Goal: Task Accomplishment & Management: Complete application form

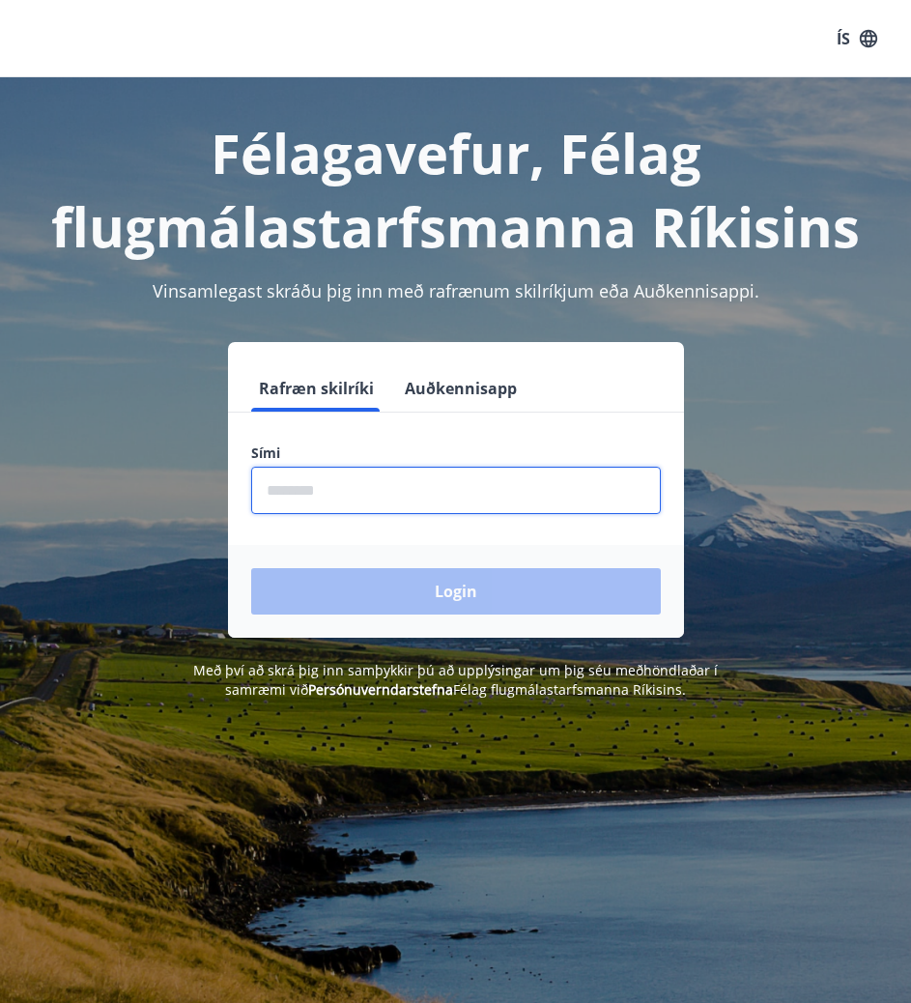
click at [433, 484] on input "phone" at bounding box center [456, 490] width 410 height 47
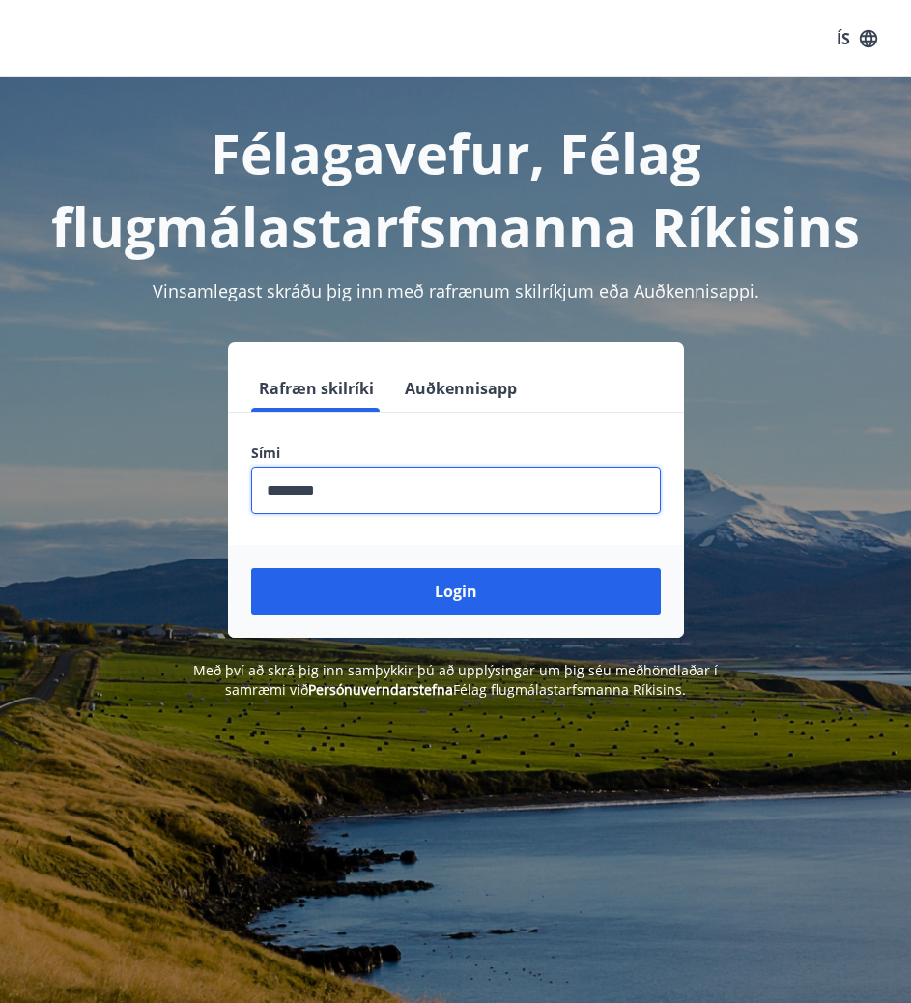
type input "********"
click at [251, 568] on button "Login" at bounding box center [456, 591] width 410 height 46
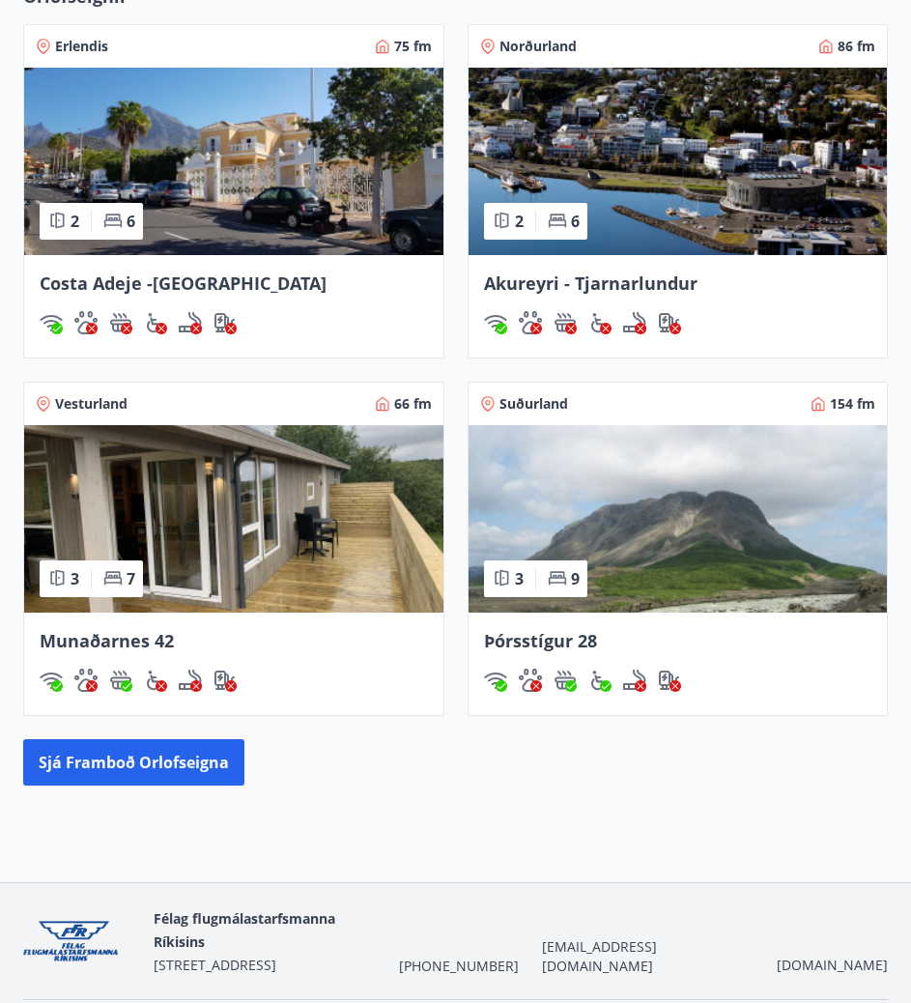
scroll to position [1319, 0]
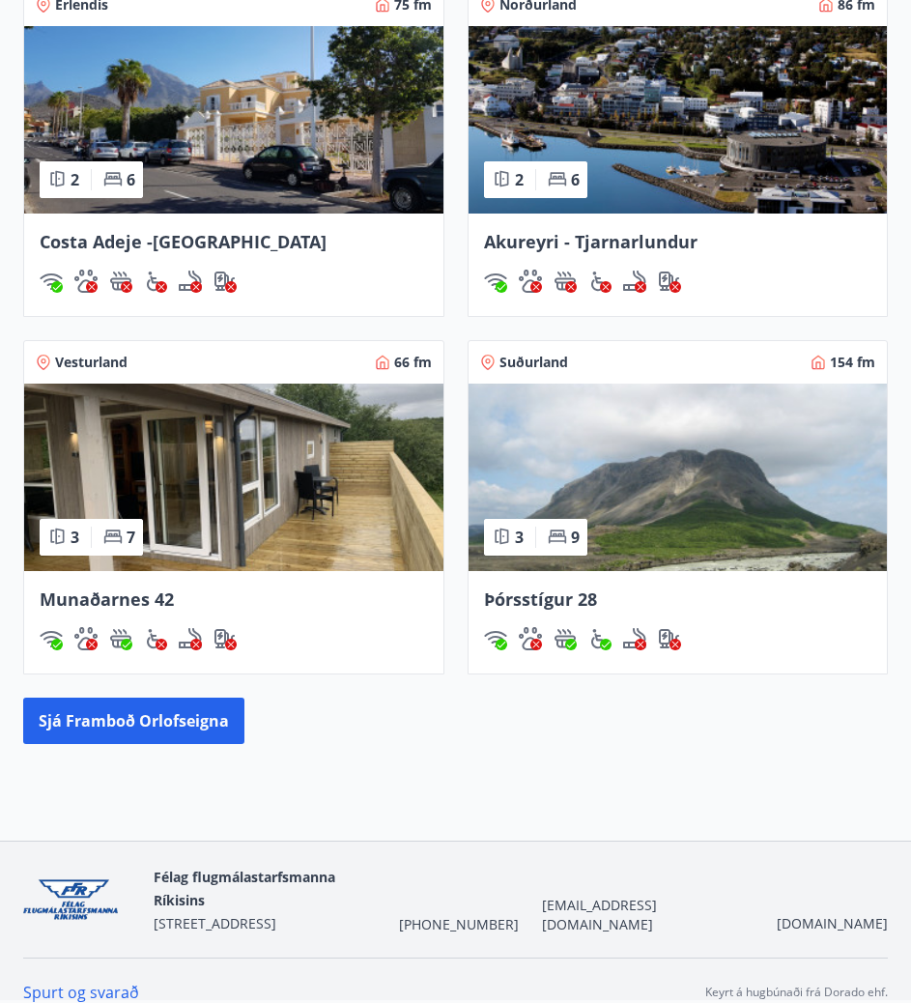
click at [259, 486] on img at bounding box center [233, 477] width 419 height 187
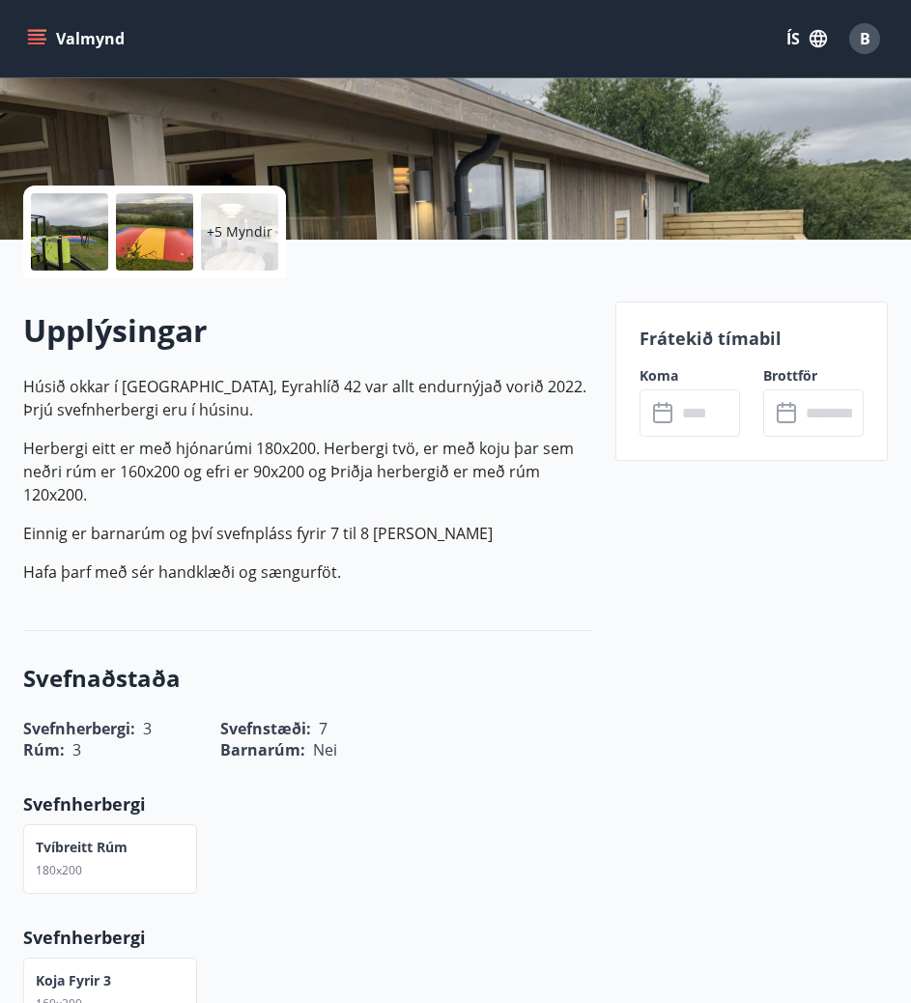
scroll to position [387, 0]
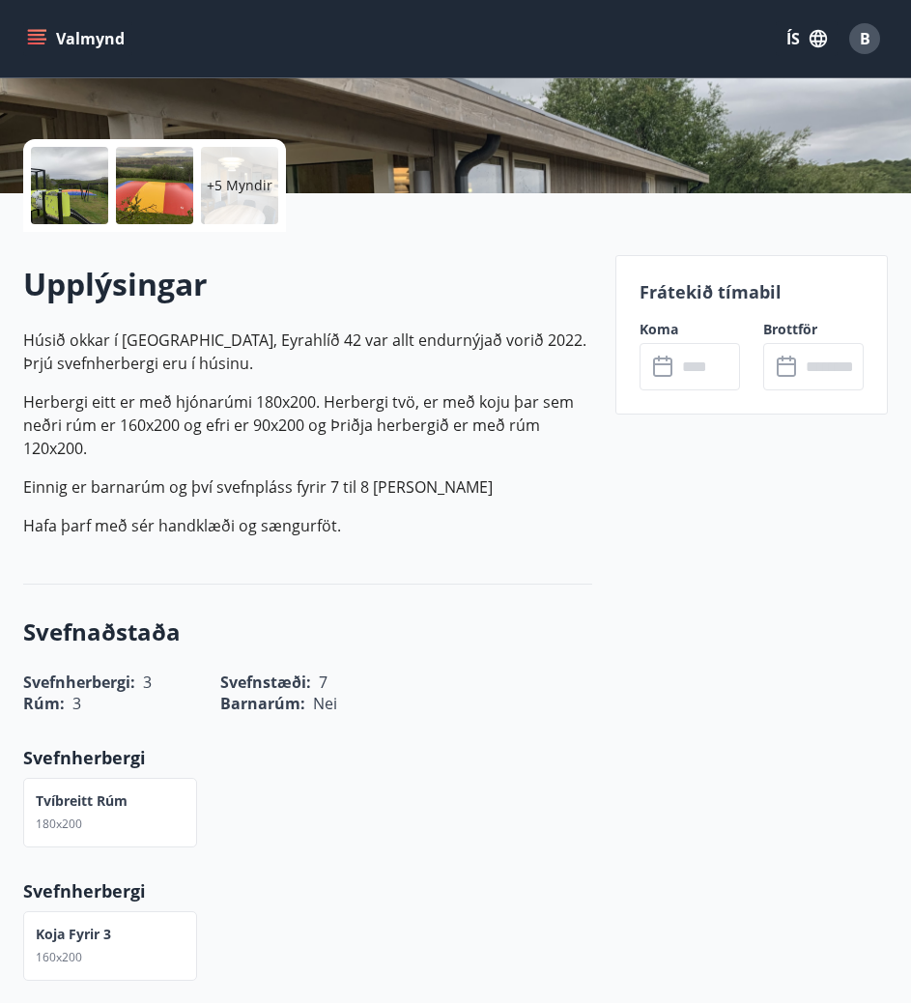
click at [680, 381] on input "text" at bounding box center [708, 366] width 64 height 47
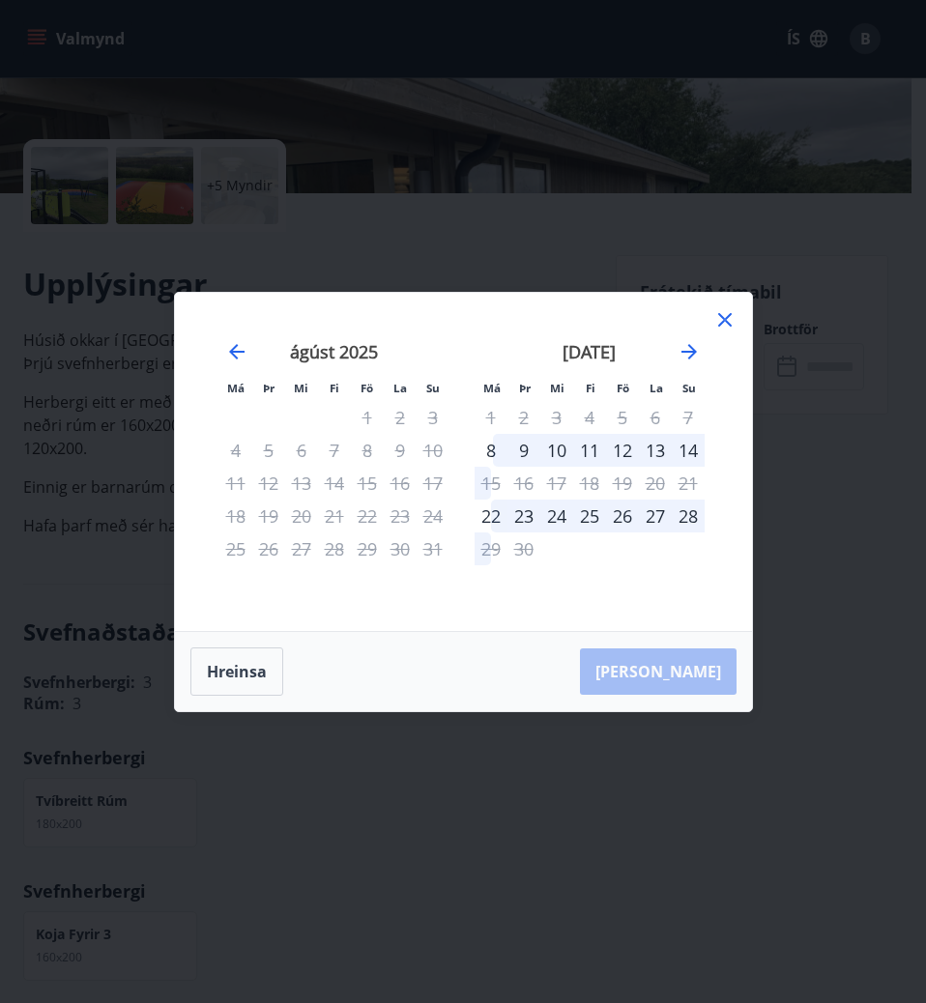
click at [719, 330] on icon at bounding box center [724, 319] width 23 height 23
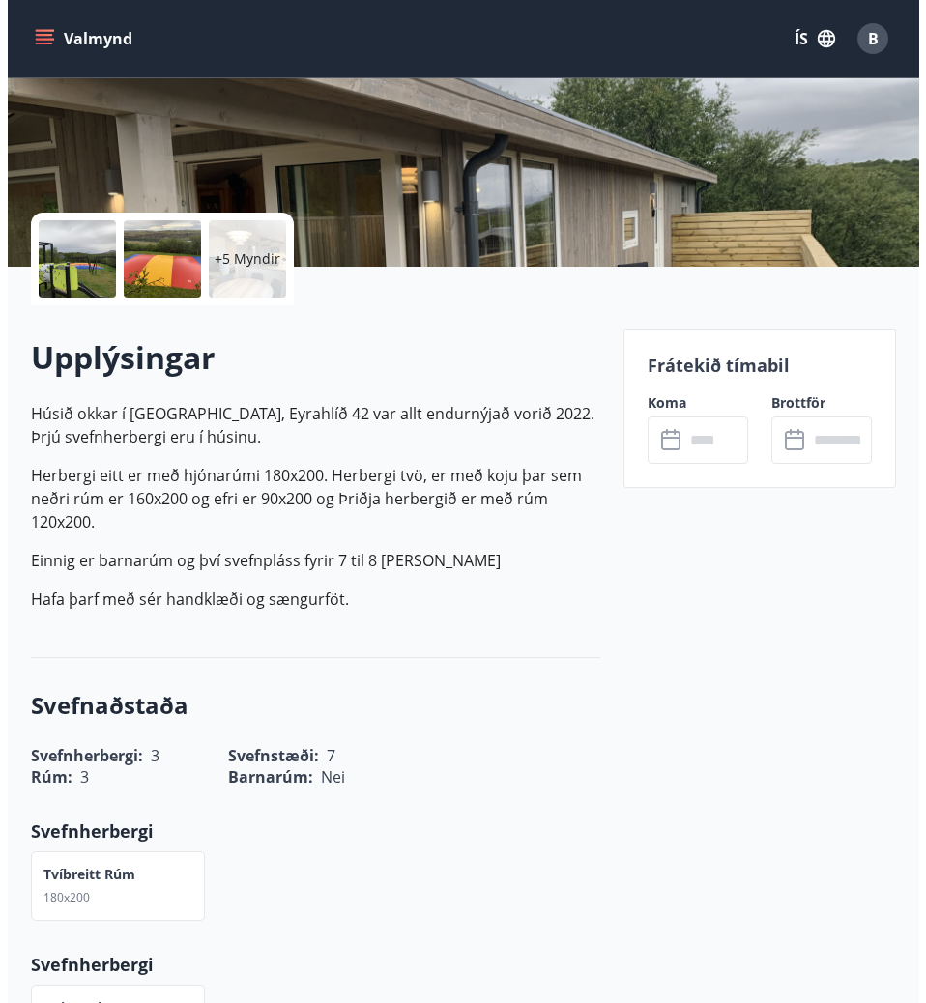
scroll to position [193, 0]
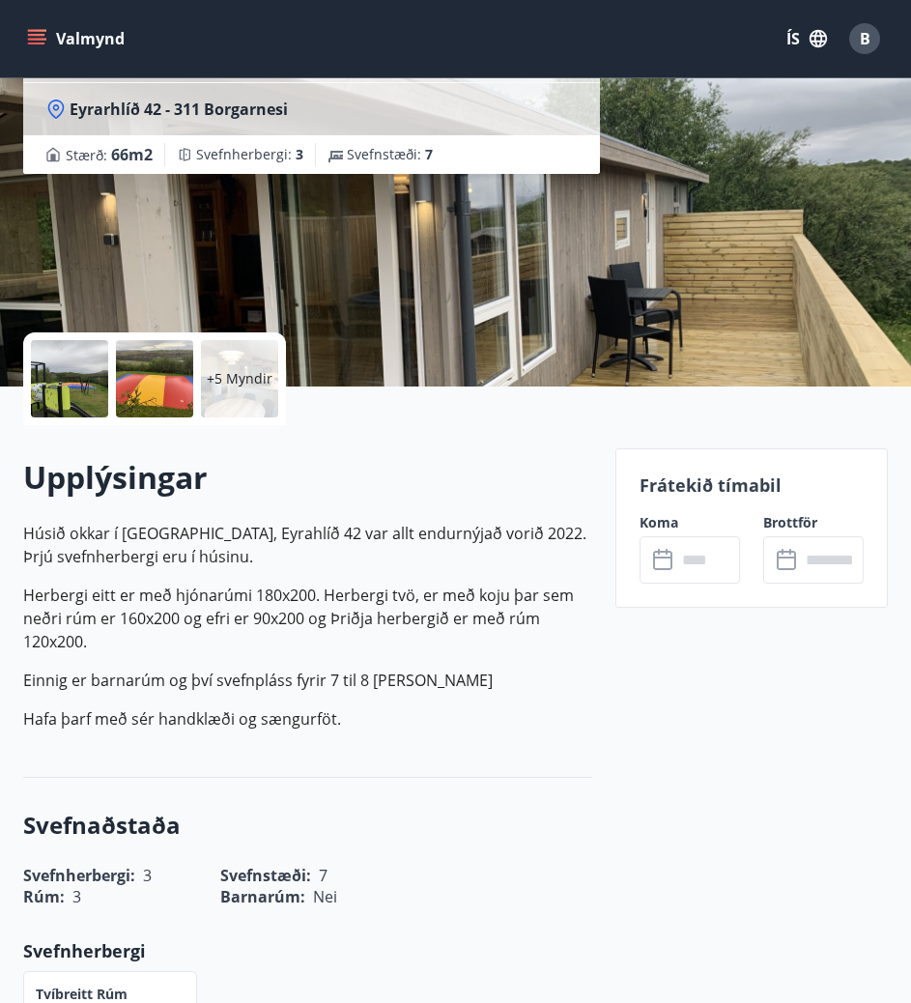
click at [676, 549] on input "text" at bounding box center [708, 559] width 64 height 47
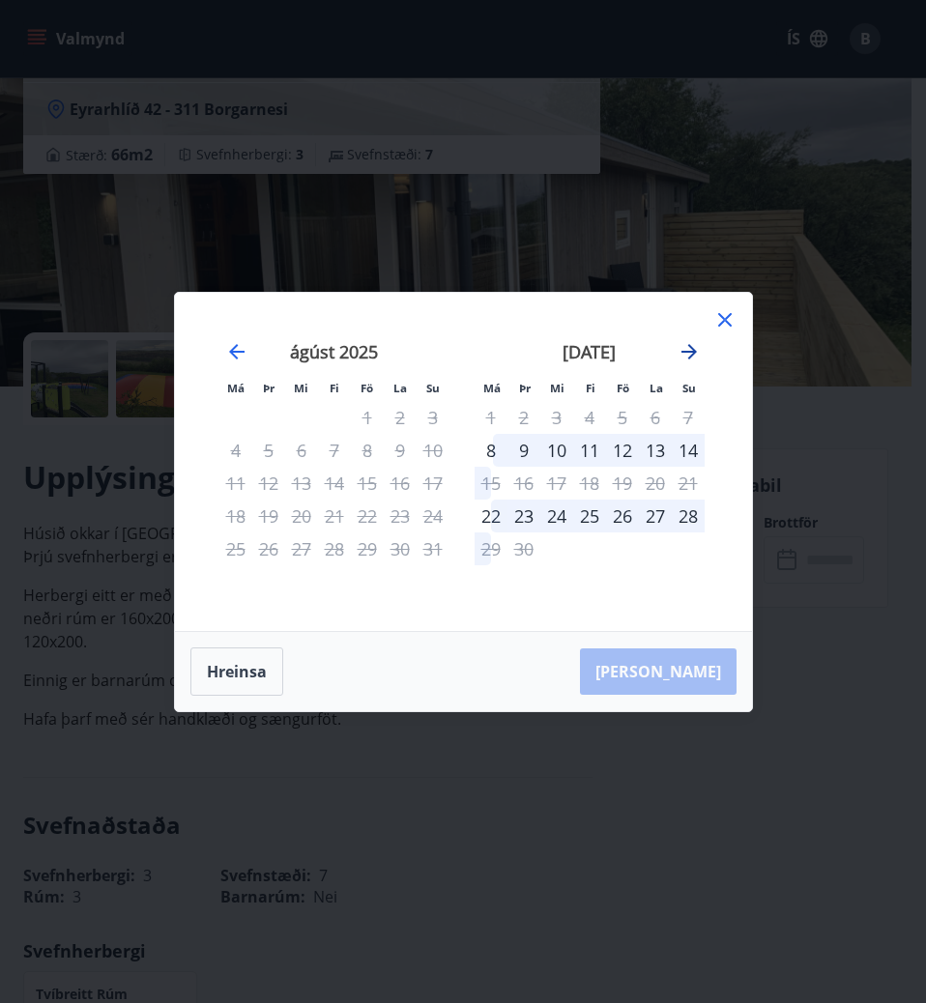
click at [688, 346] on icon "Move forward to switch to the next month." at bounding box center [688, 351] width 23 height 23
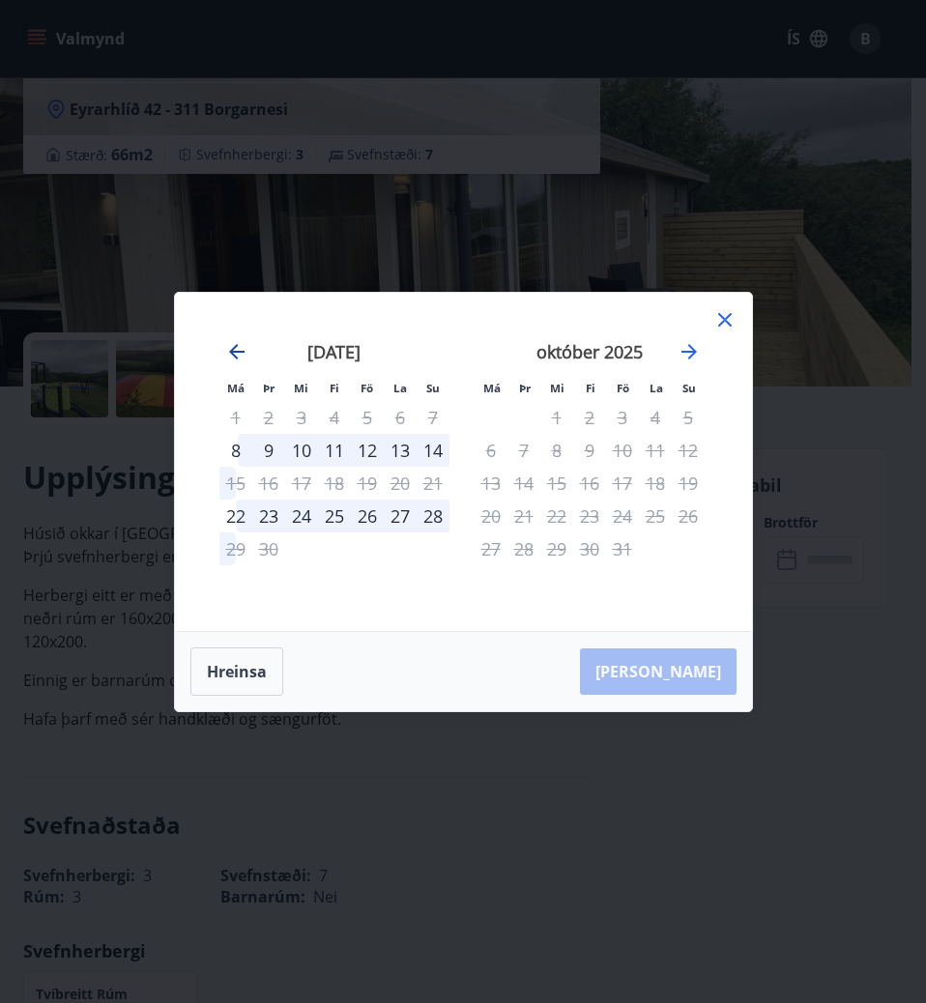
click at [230, 355] on icon "Move backward to switch to the previous month." at bounding box center [236, 351] width 23 height 23
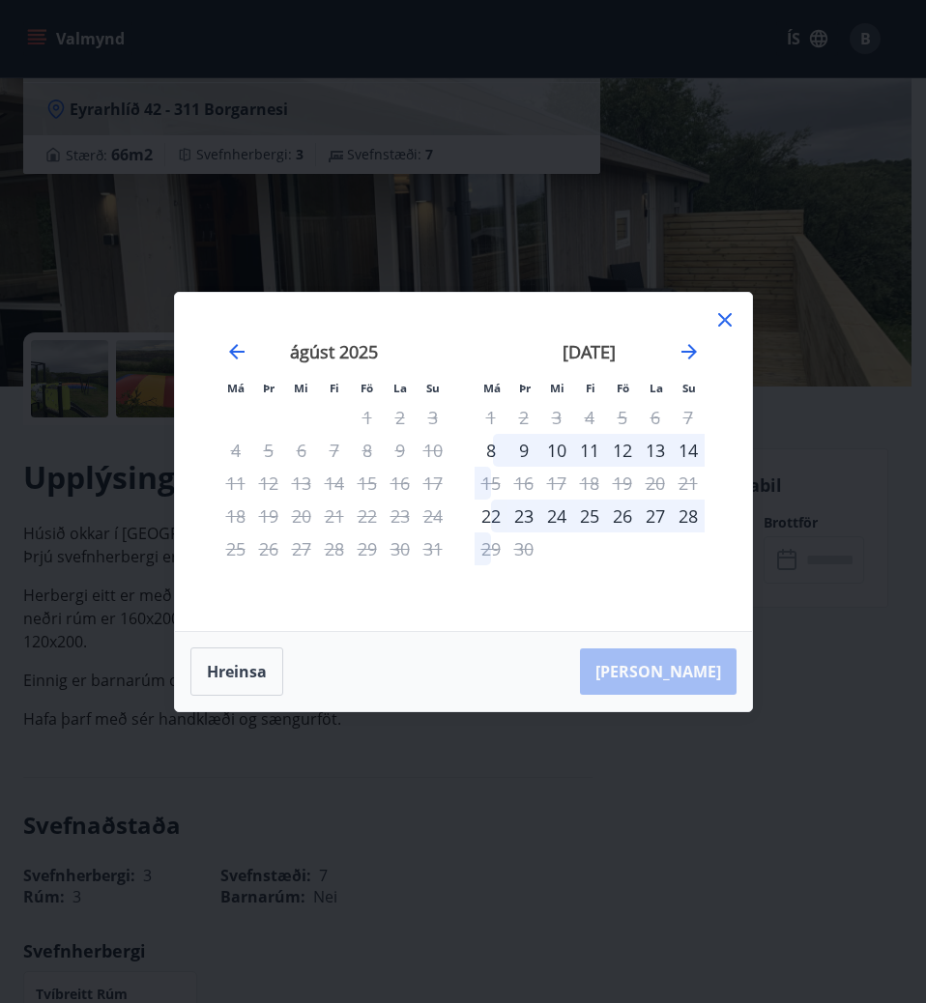
drag, startPoint x: 723, startPoint y: 313, endPoint x: 723, endPoint y: 296, distance: 17.4
click at [723, 299] on div "Má Þr Mi Fi Fö La Su Má Þr Mi Fi Fö La Su [DATE] 1 2 3 4 5 6 7 8 9 10 11 12 13 …" at bounding box center [463, 462] width 577 height 338
click at [730, 323] on icon at bounding box center [724, 319] width 23 height 23
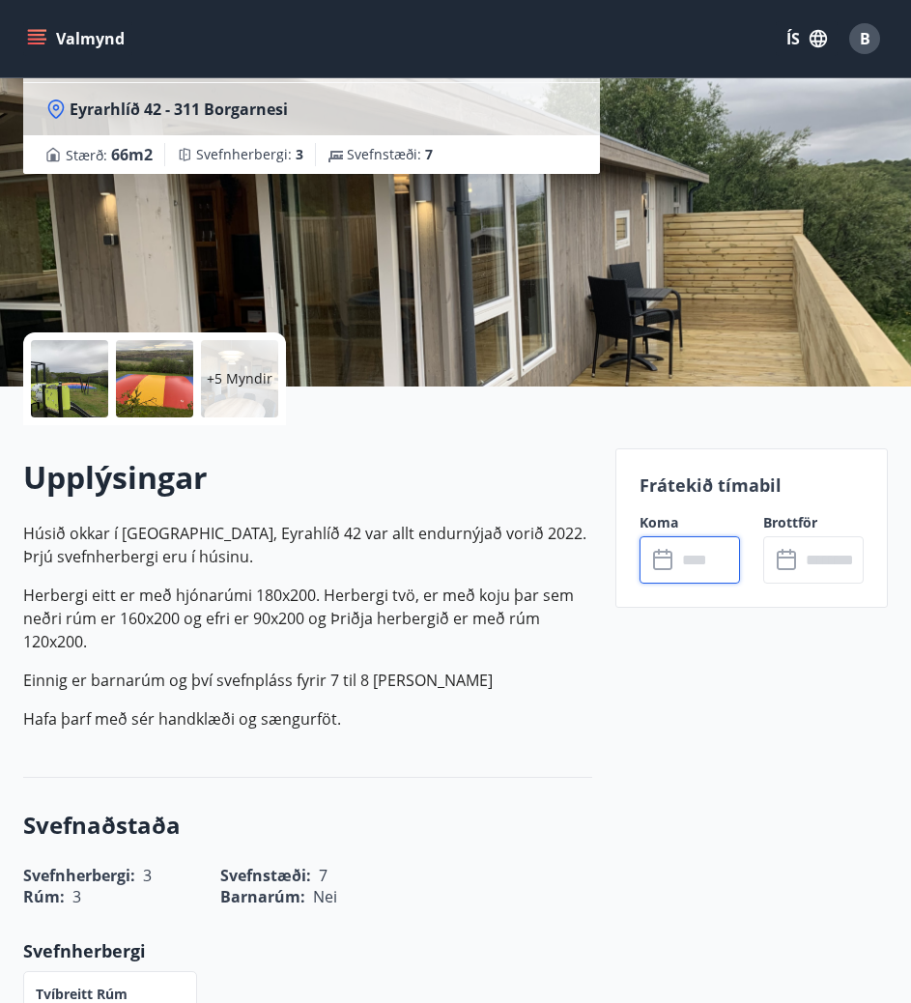
click at [813, 27] on button "ÍS" at bounding box center [807, 38] width 62 height 35
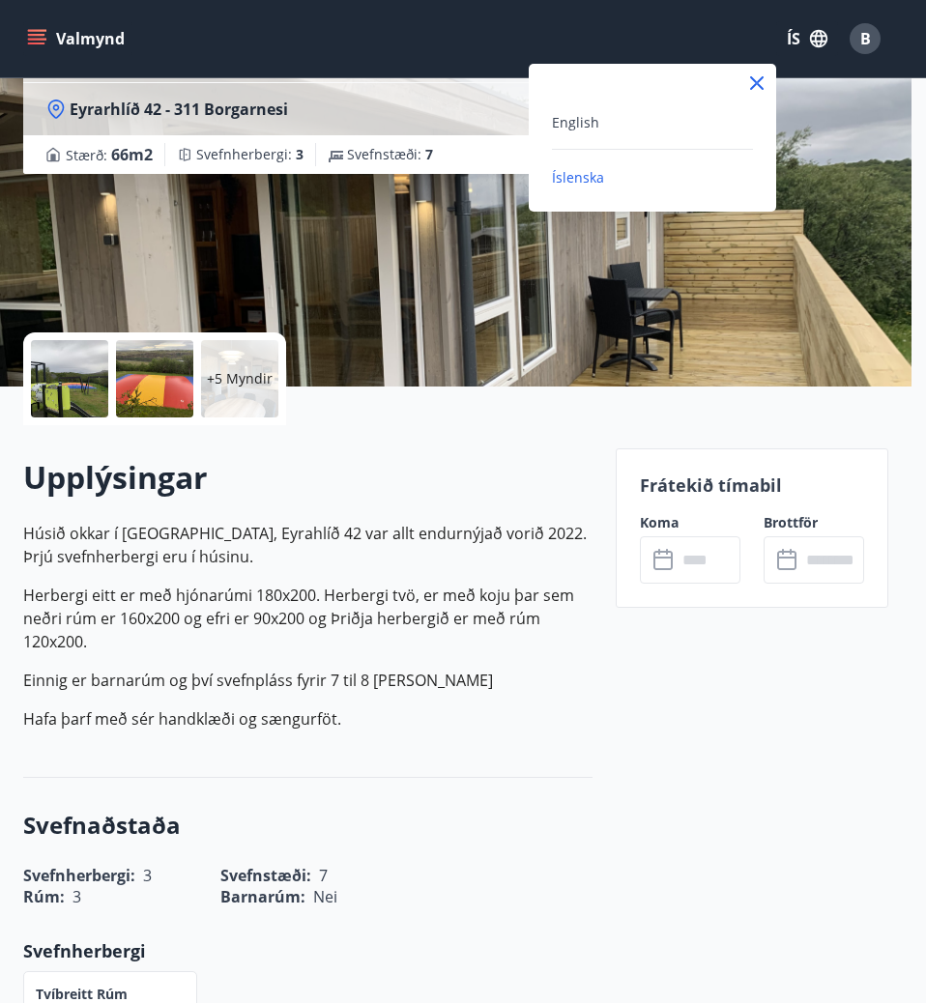
click at [861, 43] on div at bounding box center [463, 501] width 926 height 1003
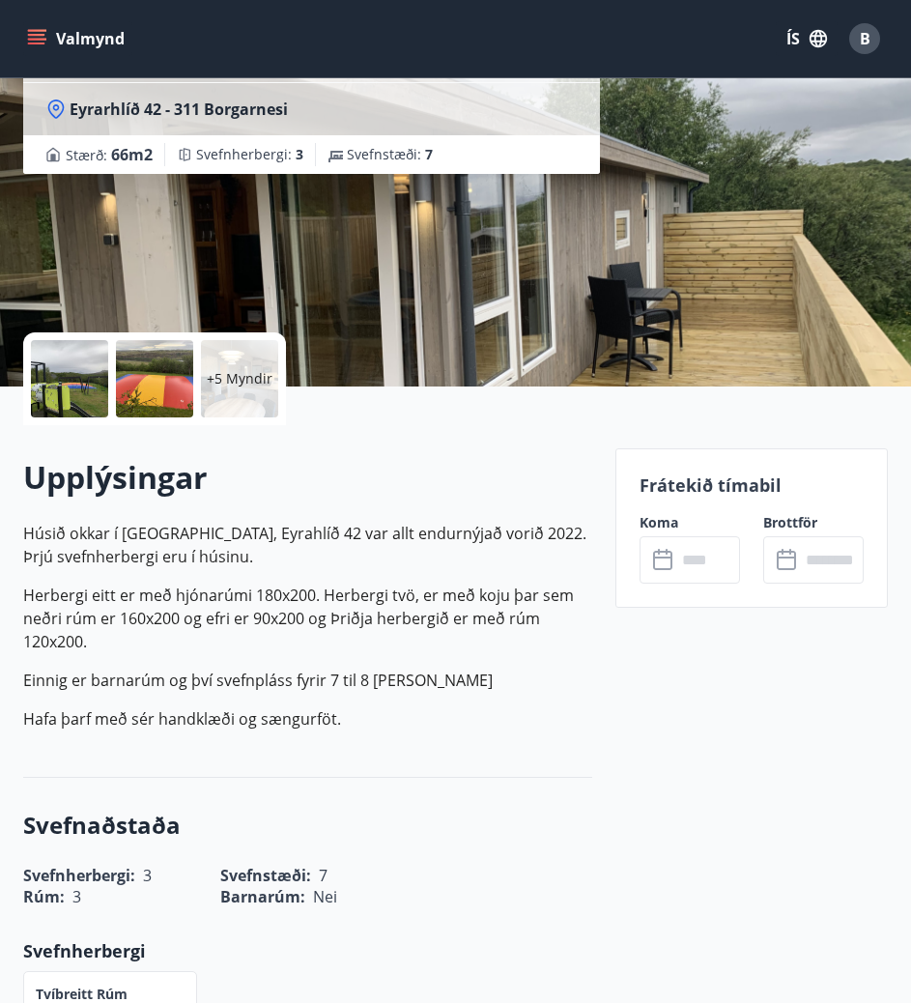
click at [863, 45] on span "B" at bounding box center [865, 38] width 11 height 21
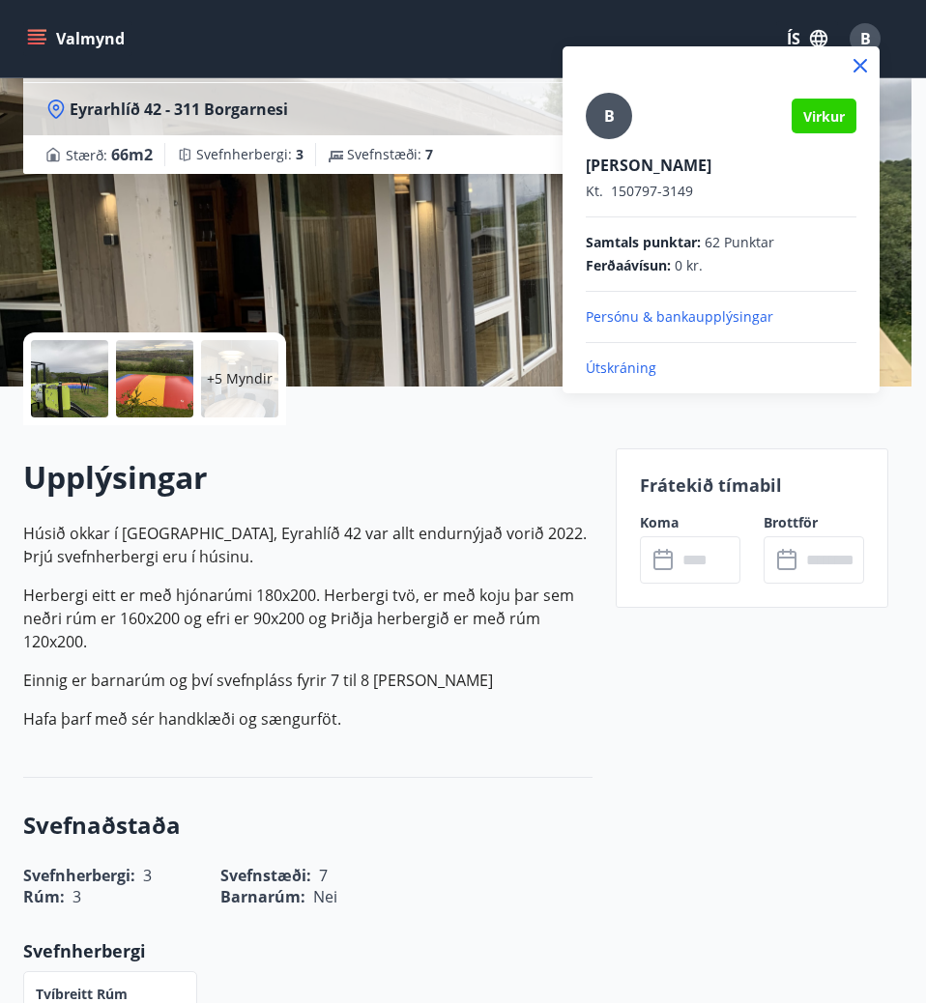
click at [629, 372] on p "Útskráning" at bounding box center [721, 368] width 271 height 19
